Goal: Task Accomplishment & Management: Manage account settings

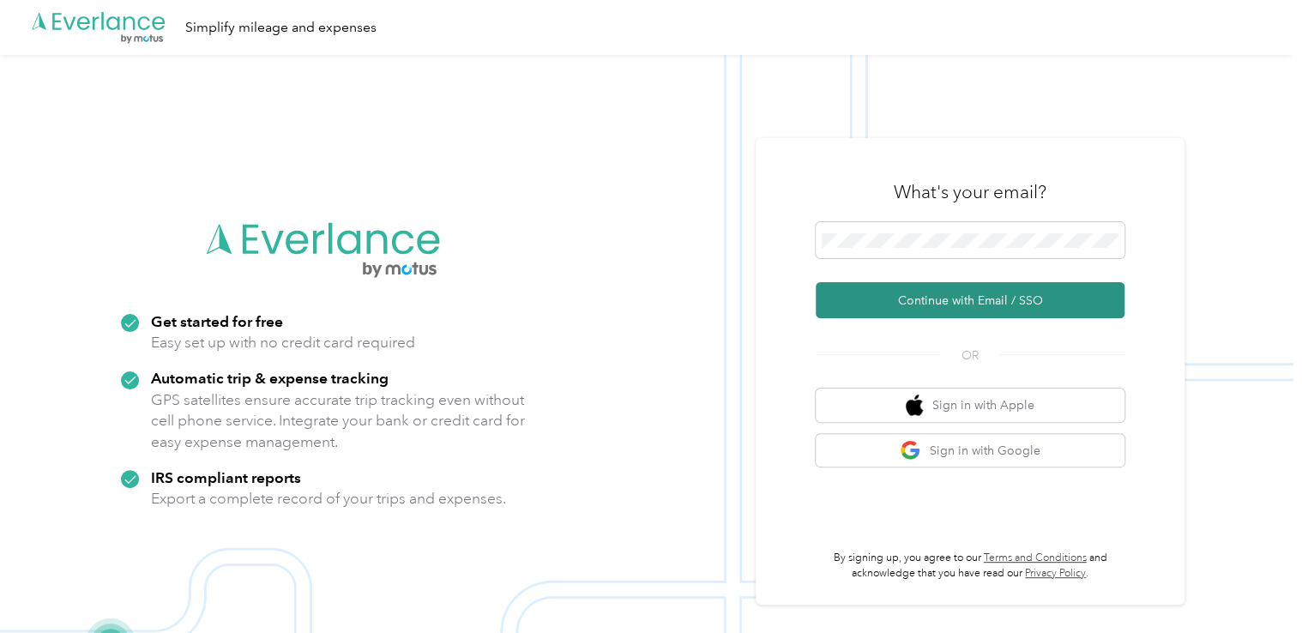
click at [909, 298] on button "Continue with Email / SSO" at bounding box center [970, 300] width 309 height 36
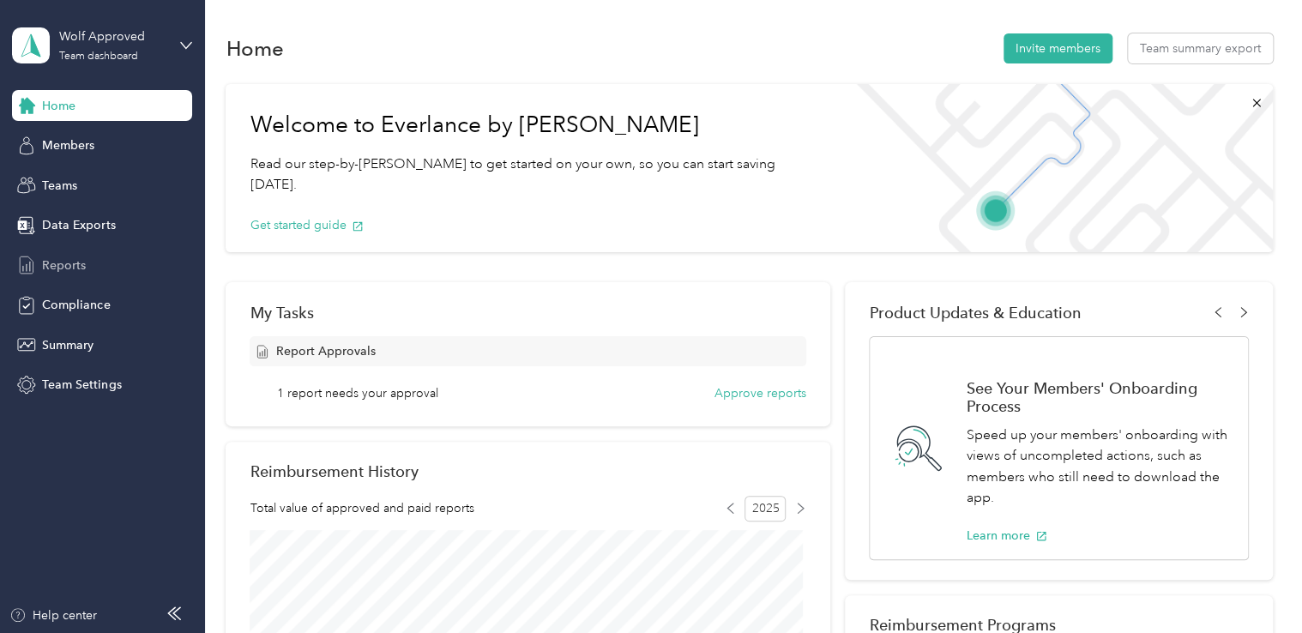
click at [89, 261] on div "Reports" at bounding box center [102, 265] width 180 height 31
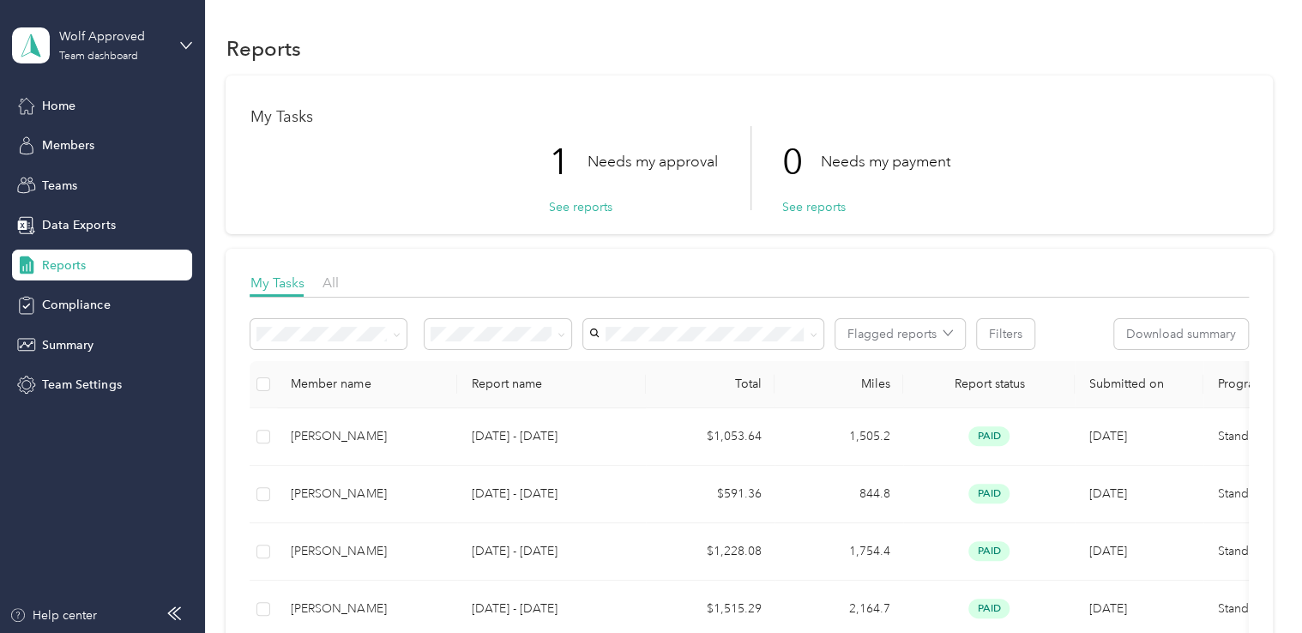
click at [498, 403] on ol "All Needs my approval Needs my payment Approved by me Rejected by me Paid by me" at bounding box center [498, 440] width 147 height 180
click at [499, 401] on ol "All Needs my approval Needs my payment Approved by me Rejected by me Paid by me" at bounding box center [498, 434] width 147 height 180
click at [467, 395] on li "Needs my approval" at bounding box center [498, 395] width 147 height 30
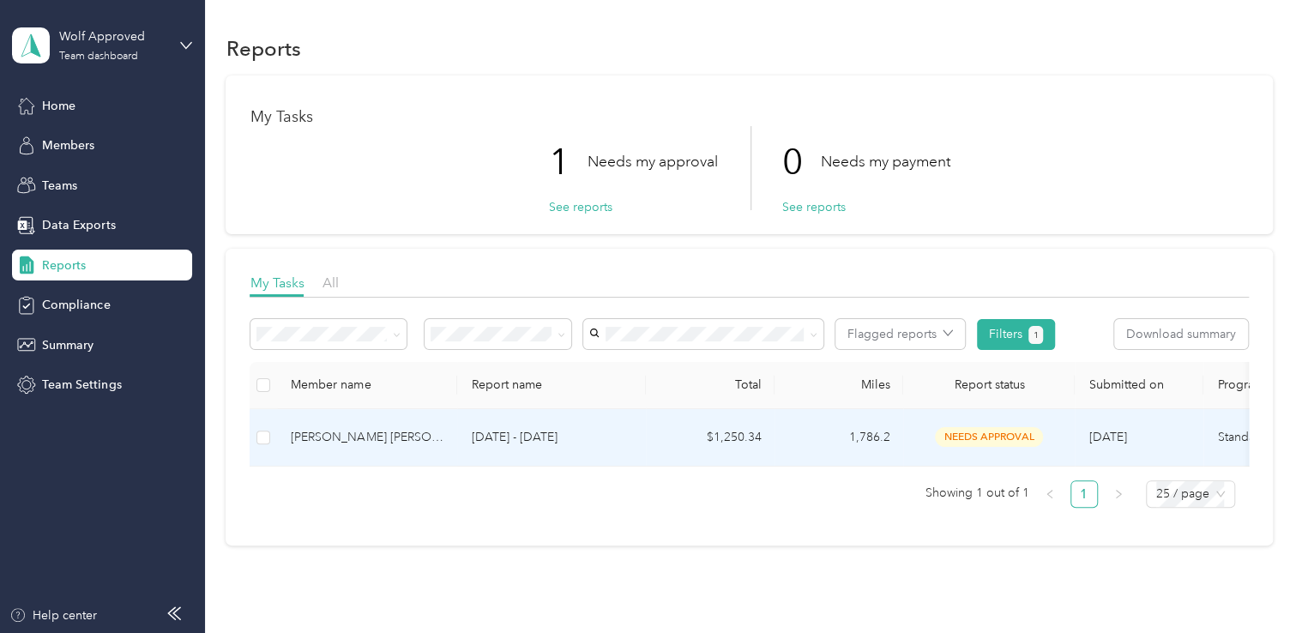
click at [333, 437] on div "[PERSON_NAME] [PERSON_NAME]" at bounding box center [367, 437] width 153 height 19
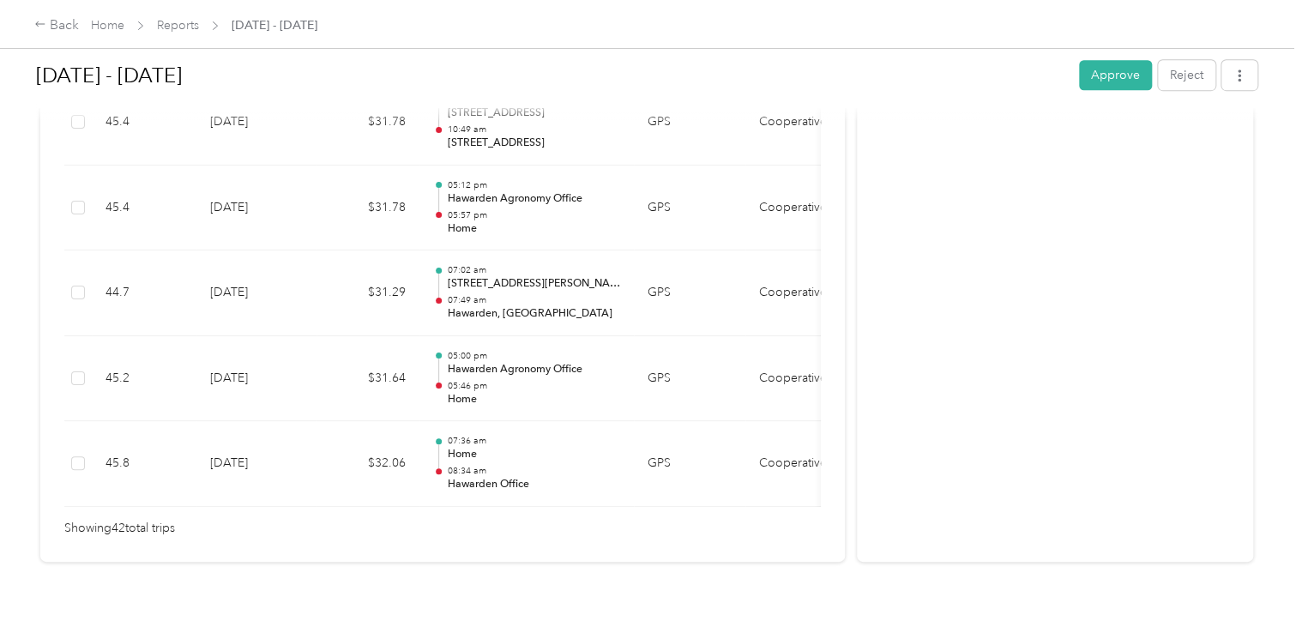
scroll to position [3774, 0]
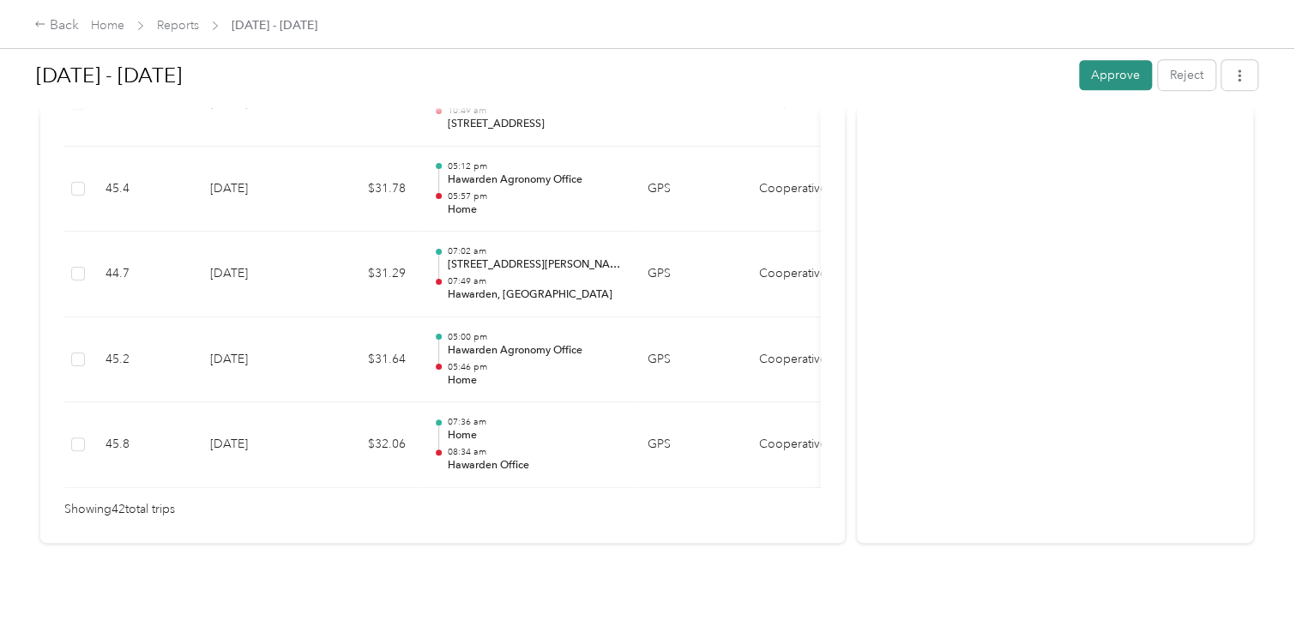
click at [1119, 73] on button "Approve" at bounding box center [1115, 75] width 73 height 30
